Goal: Task Accomplishment & Management: Manage account settings

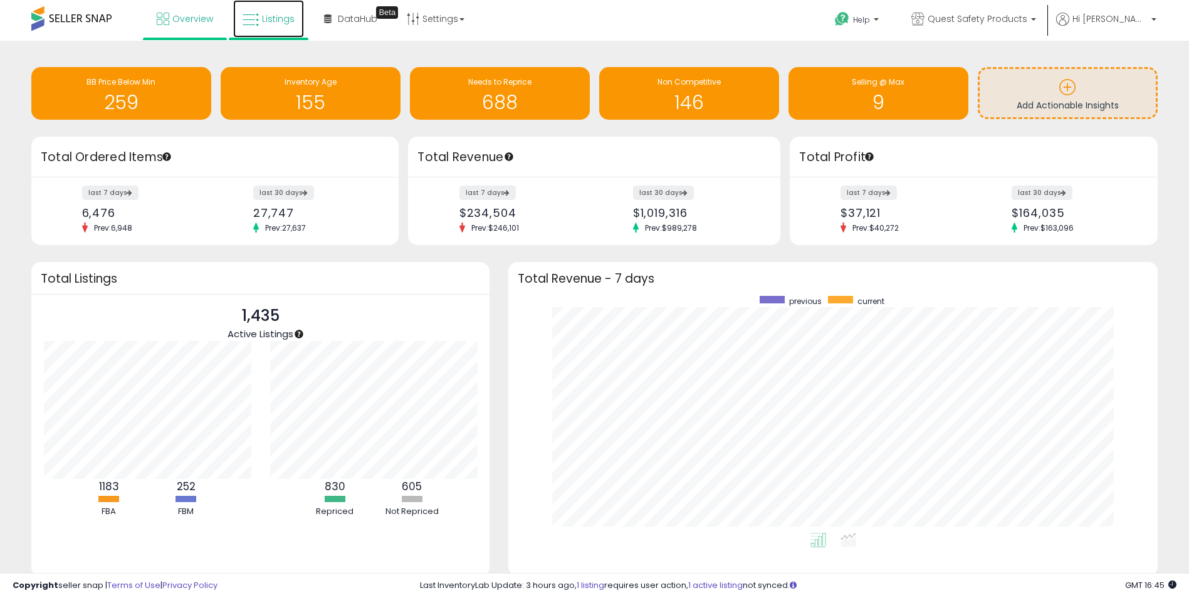
click at [260, 27] on link "Listings" at bounding box center [268, 19] width 71 height 38
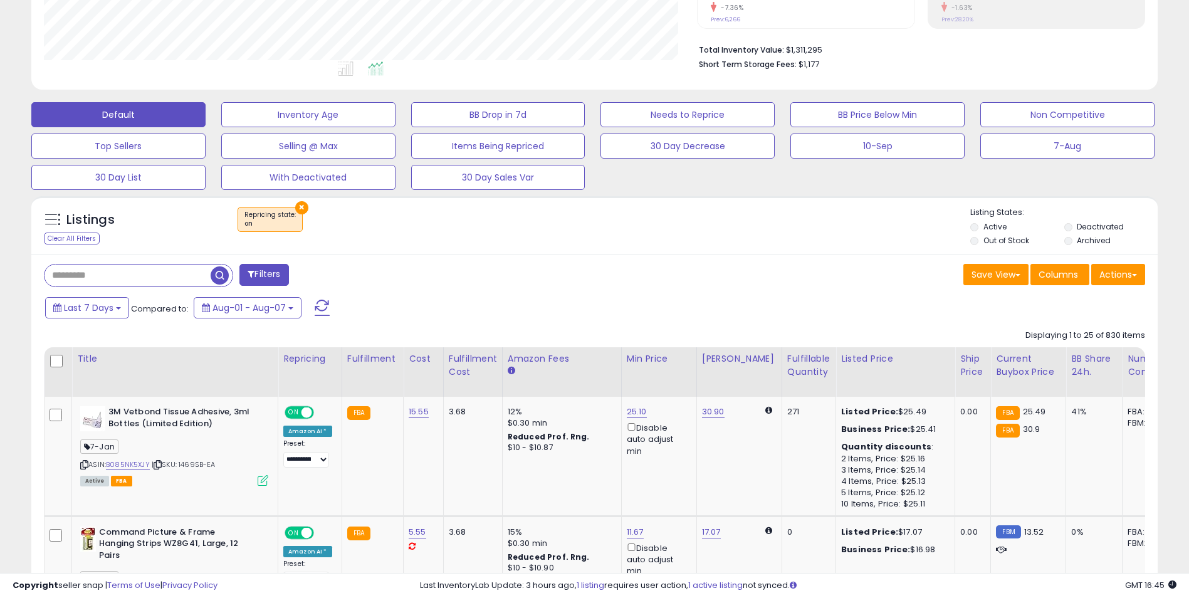
scroll to position [376, 0]
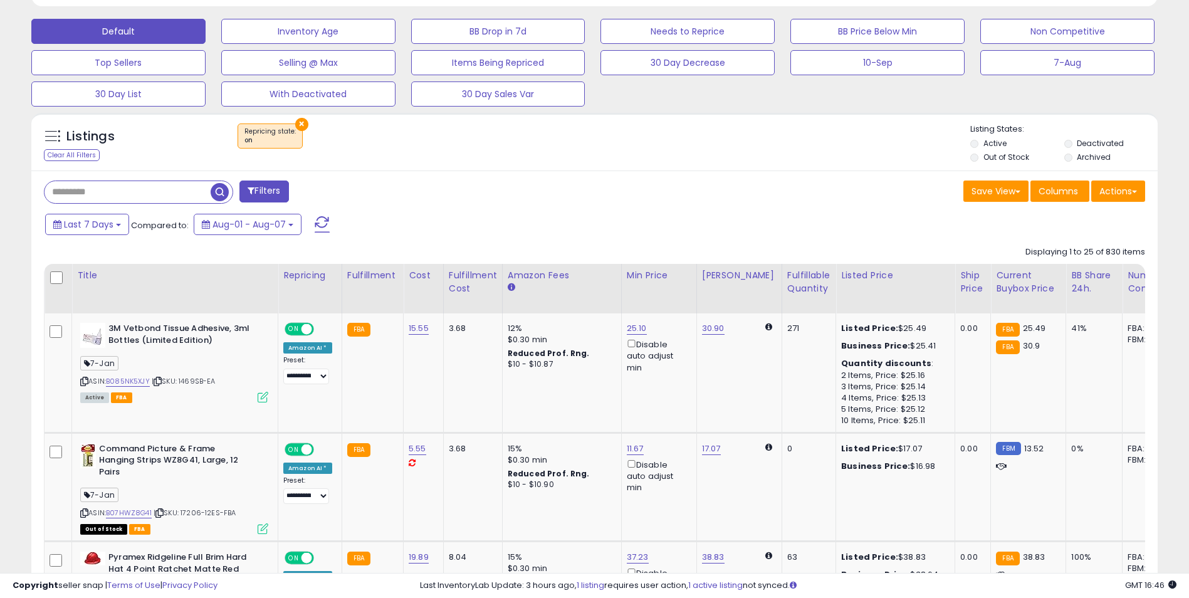
click at [142, 192] on input "text" at bounding box center [127, 192] width 166 height 22
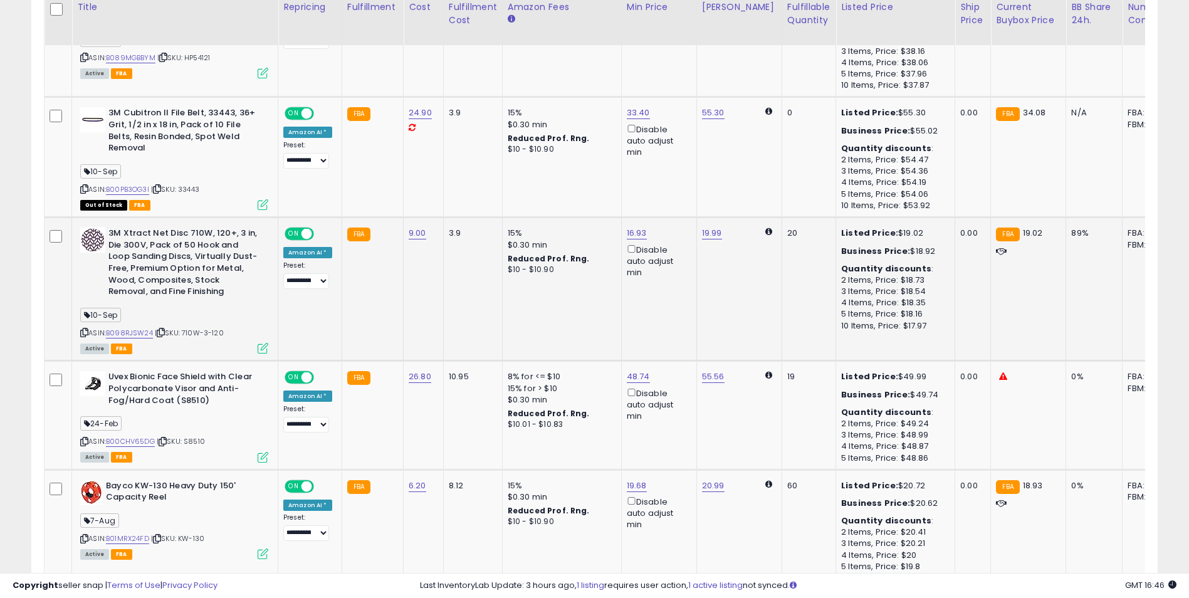
scroll to position [627, 0]
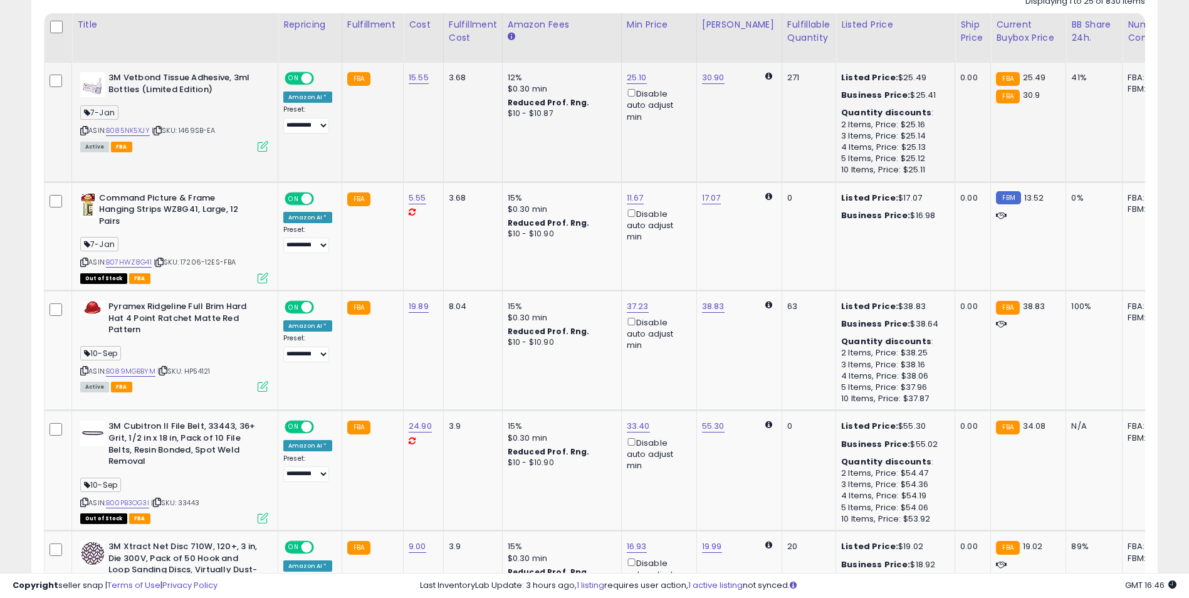
click at [163, 109] on div "7-Jan" at bounding box center [174, 114] width 188 height 17
click at [388, 109] on td "FBA" at bounding box center [371, 122] width 61 height 119
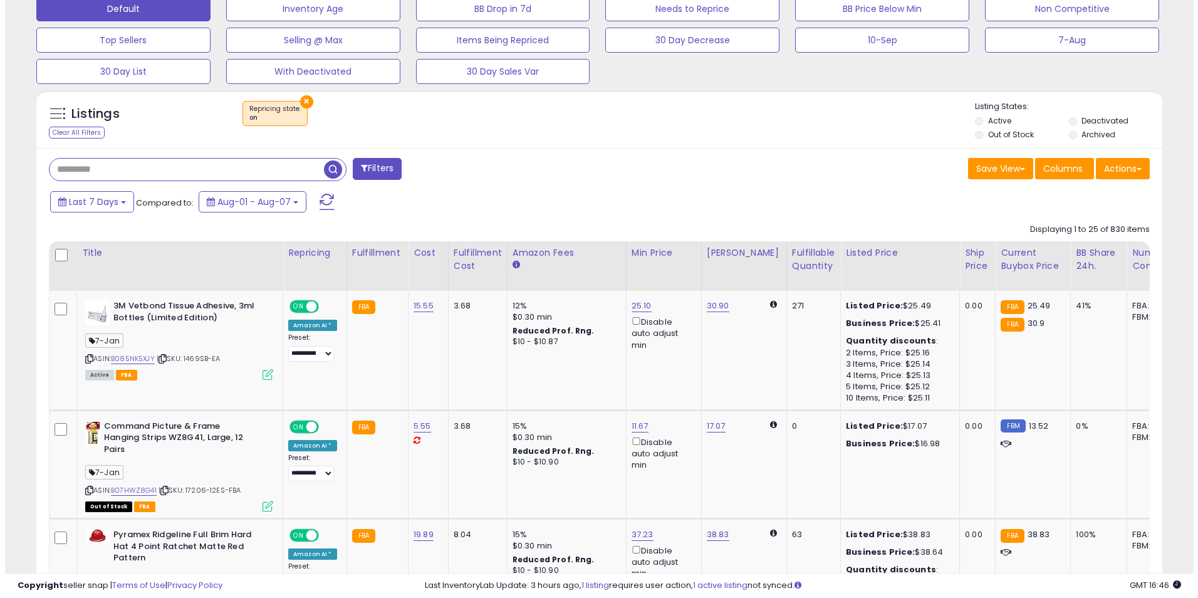
scroll to position [376, 0]
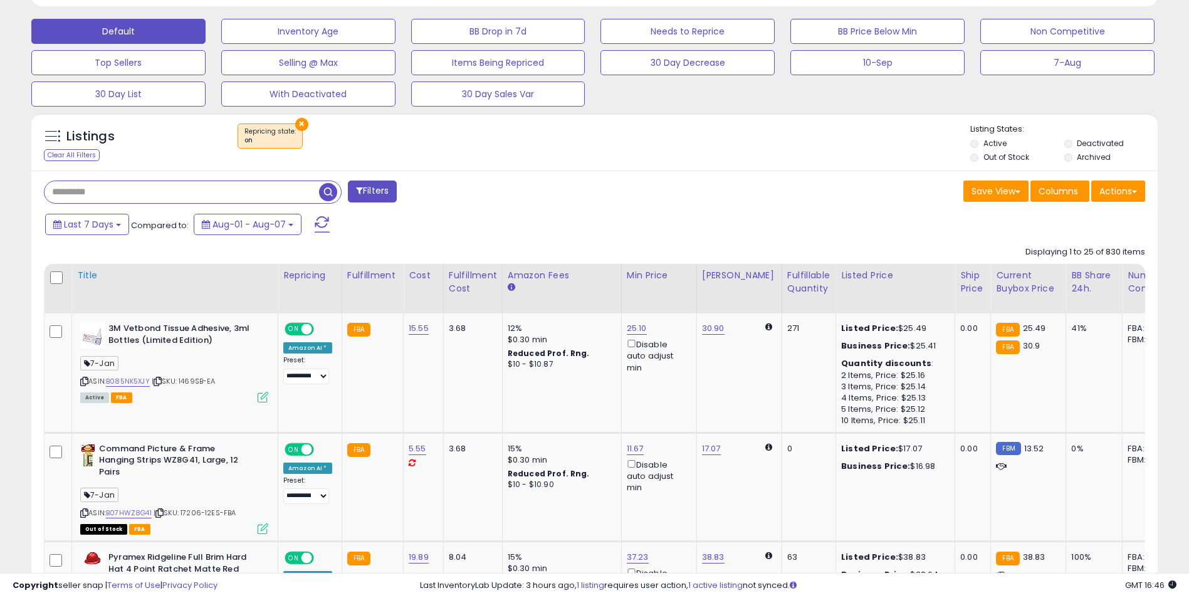
click at [196, 283] on th "Title" at bounding box center [175, 288] width 206 height 49
click at [173, 336] on b "3M Vetbond Tissue Adhesive, 3ml Bottles (Limited Edition)" at bounding box center [184, 336] width 152 height 26
click at [131, 382] on link "B085NK5XJY" at bounding box center [128, 381] width 44 height 11
click at [999, 483] on td "FBM 13.52" at bounding box center [1028, 486] width 75 height 108
click at [264, 395] on icon at bounding box center [262, 397] width 11 height 11
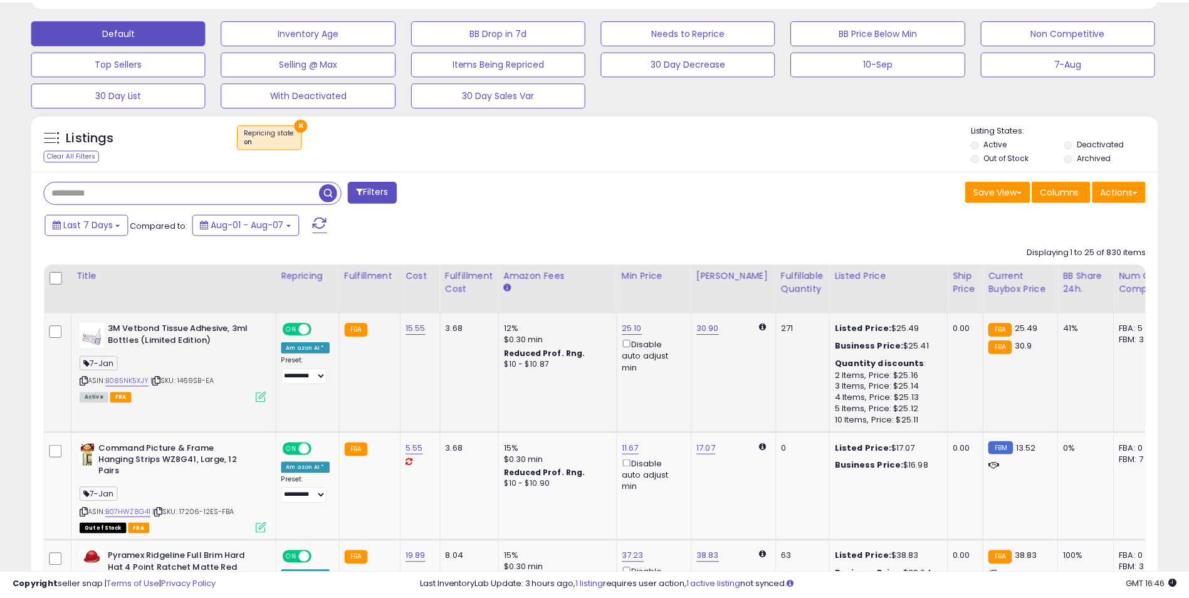
scroll to position [257, 658]
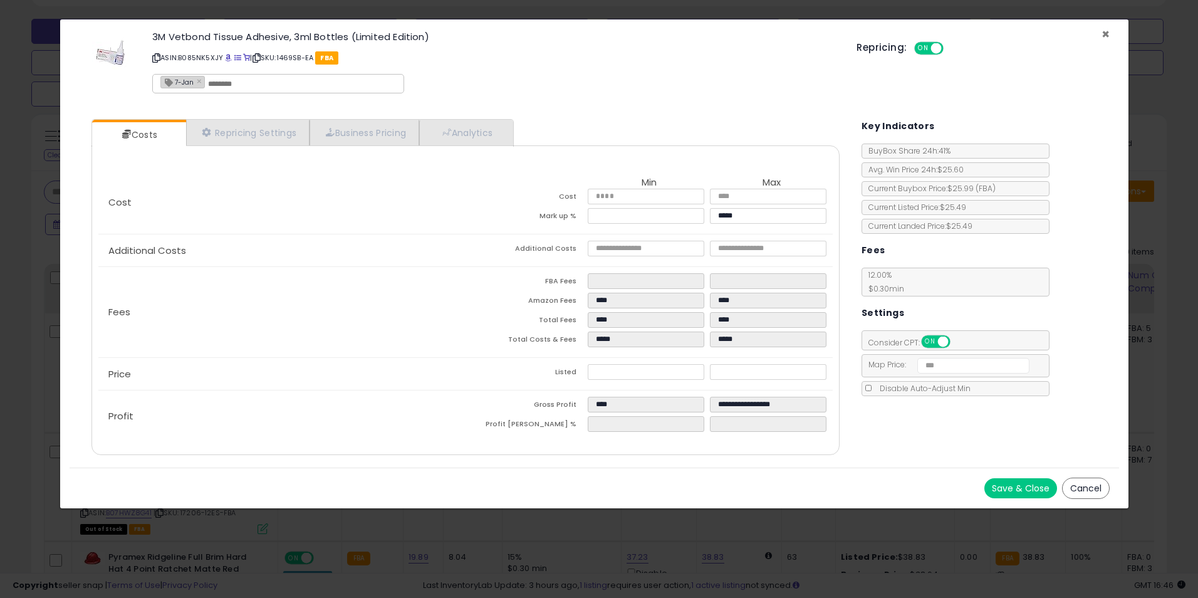
click at [1101, 34] on span "×" at bounding box center [1105, 34] width 8 height 18
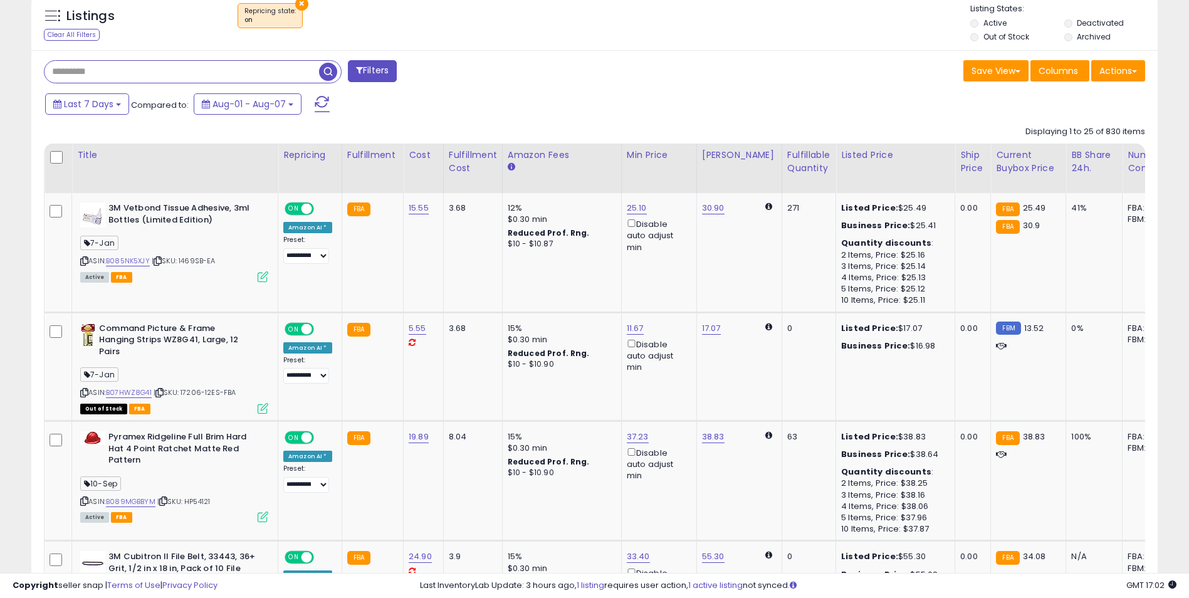
scroll to position [501, 0]
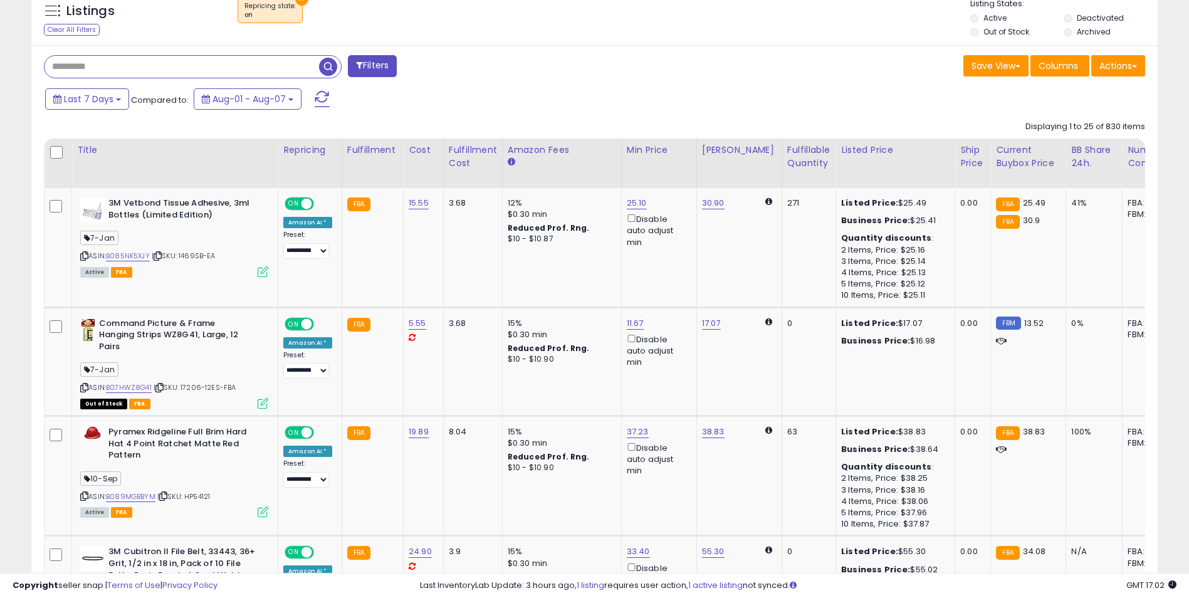
click at [629, 78] on div "Save View Save As New View Update Current View Columns Actions Import Export Vi…" at bounding box center [875, 67] width 560 height 24
